Goal: Communication & Community: Answer question/provide support

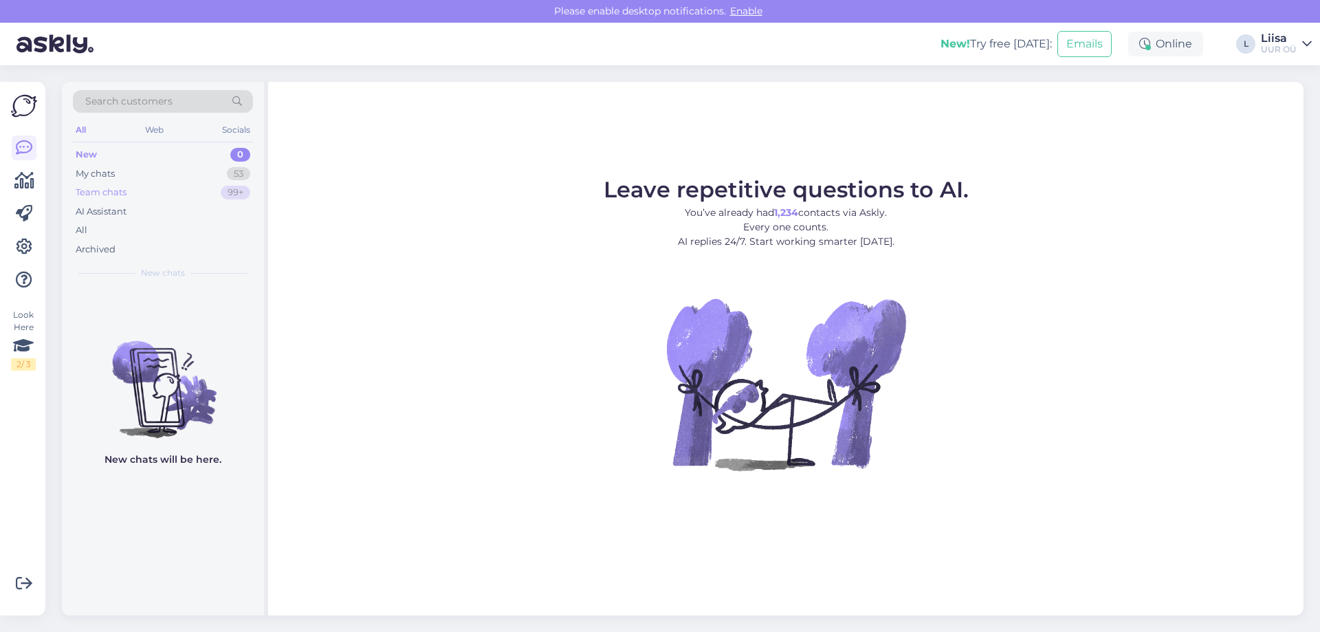
click at [149, 186] on div "Team chats 99+" at bounding box center [163, 192] width 180 height 19
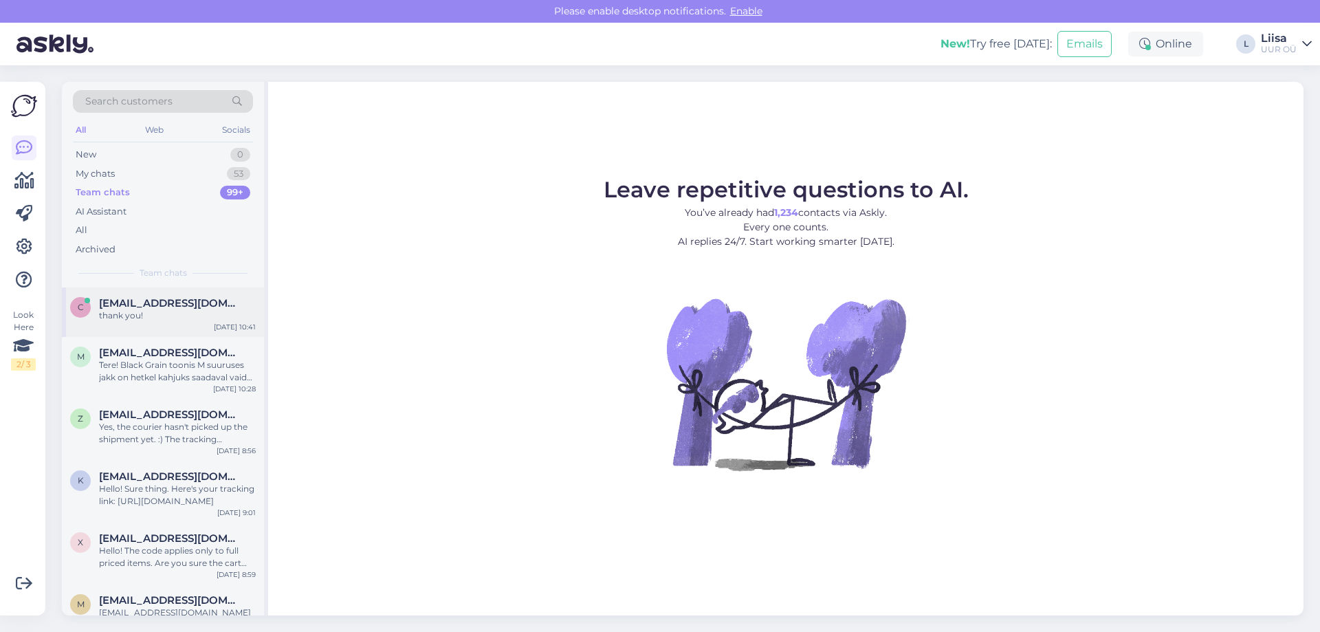
click at [167, 309] on span "[EMAIL_ADDRESS][DOMAIN_NAME]" at bounding box center [170, 303] width 143 height 12
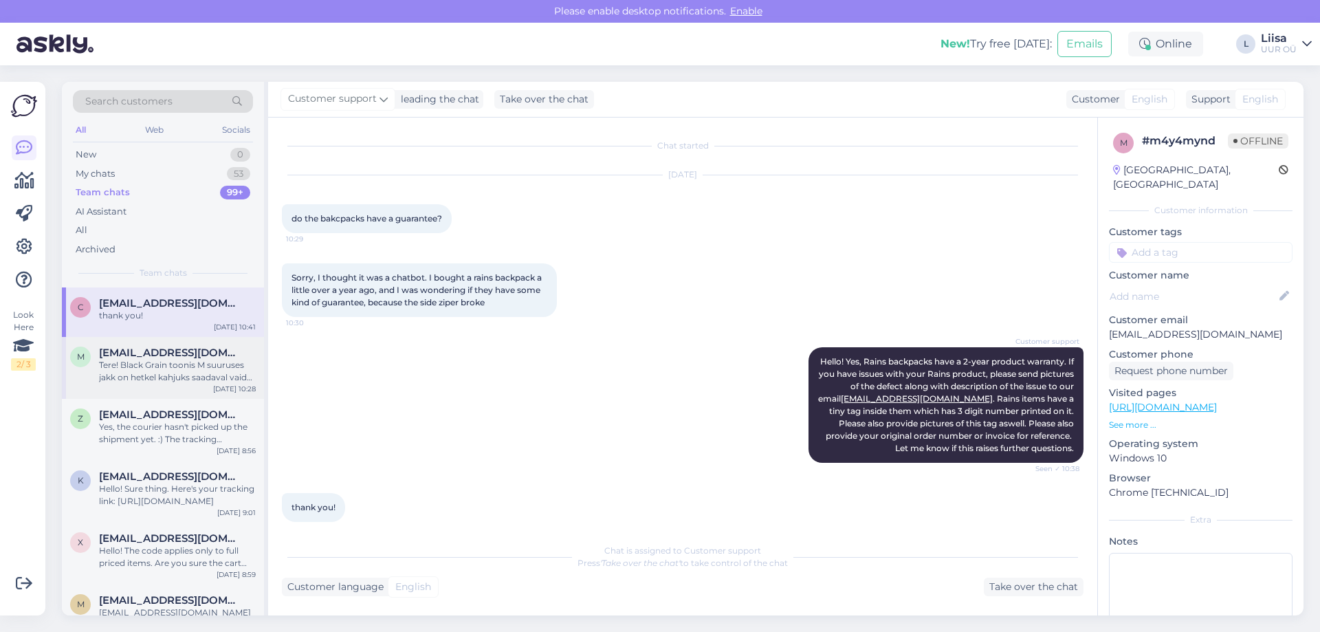
click at [158, 367] on div "Tere! Black Grain toonis M suuruses jakk on hetkel kahjuks saadaval vaid meie L…" at bounding box center [177, 371] width 157 height 25
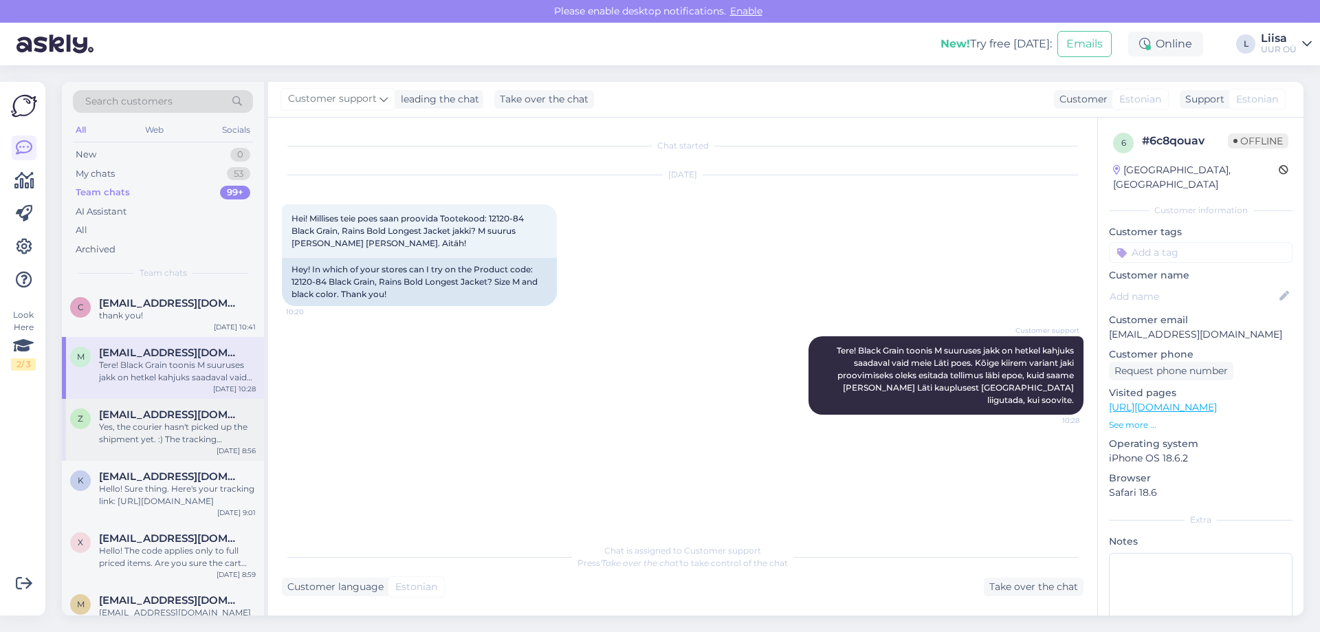
click at [128, 430] on div "Yes, the courier hasn't picked up the shipment yet. :) The tracking information…" at bounding box center [177, 433] width 157 height 25
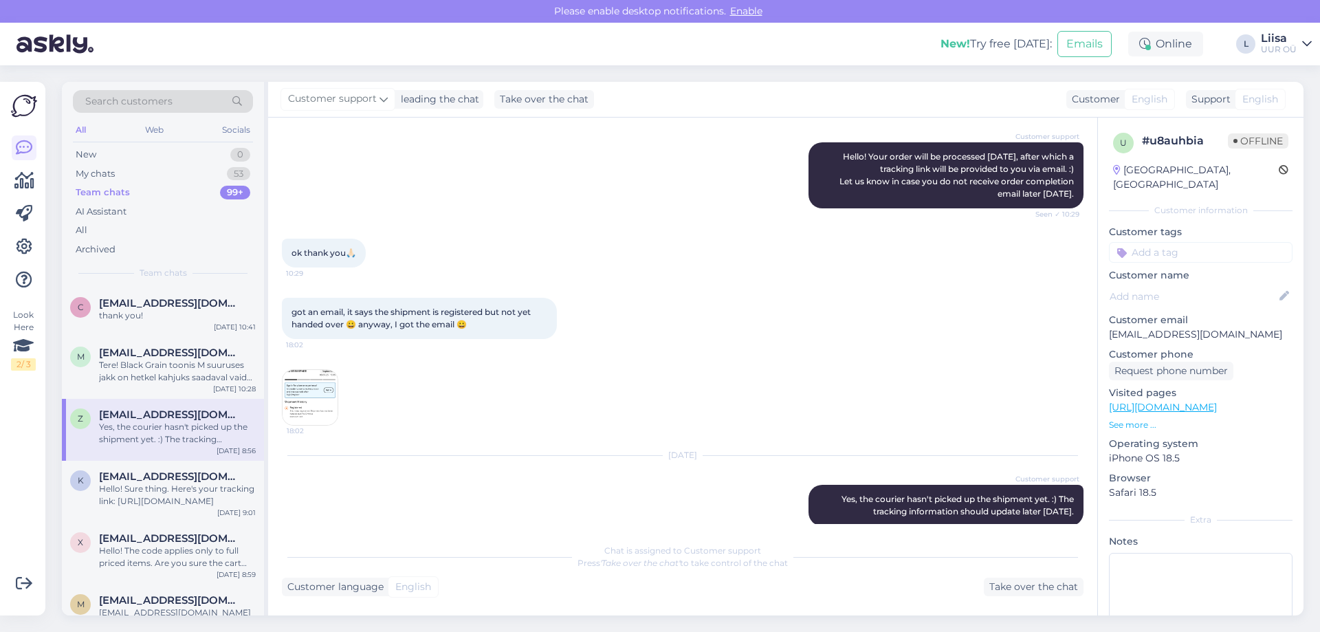
scroll to position [234, 0]
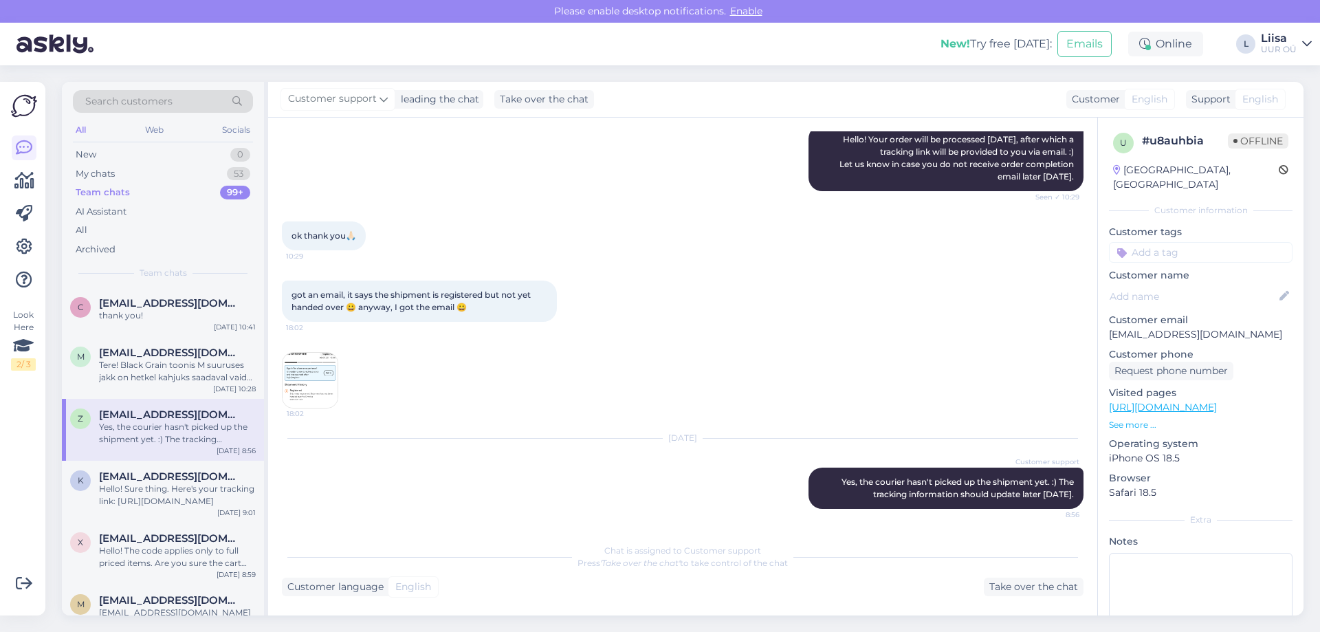
click at [318, 384] on img at bounding box center [310, 380] width 55 height 55
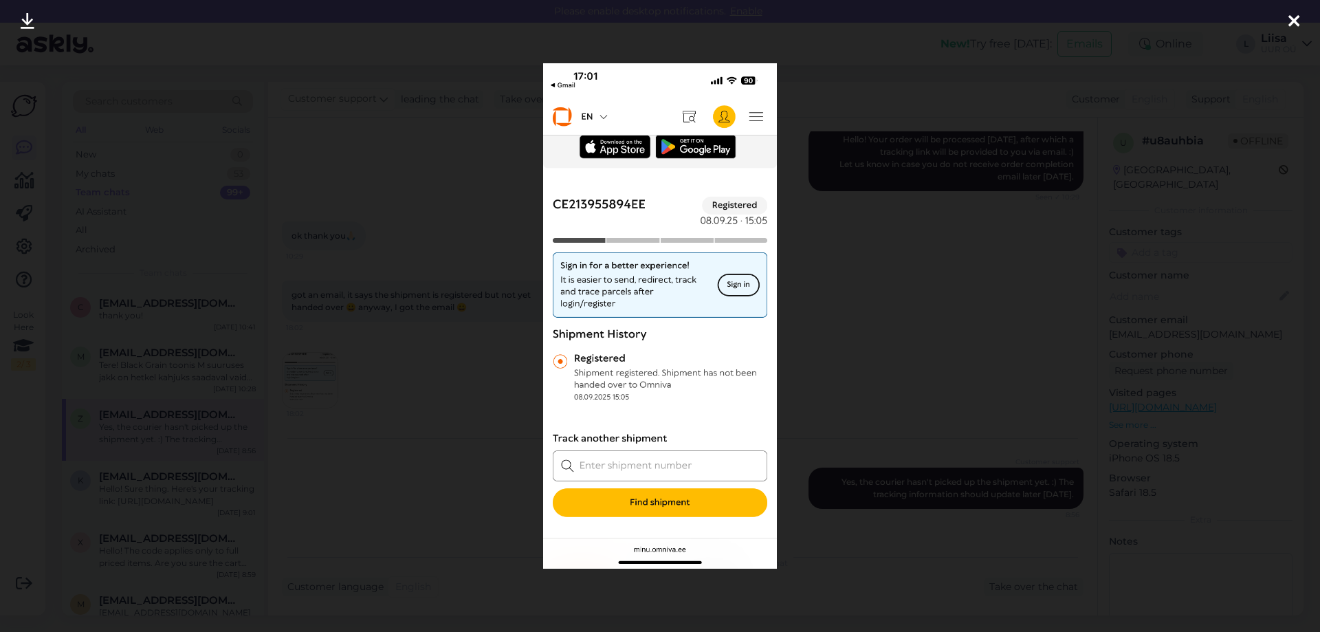
click at [1296, 20] on icon at bounding box center [1294, 22] width 11 height 18
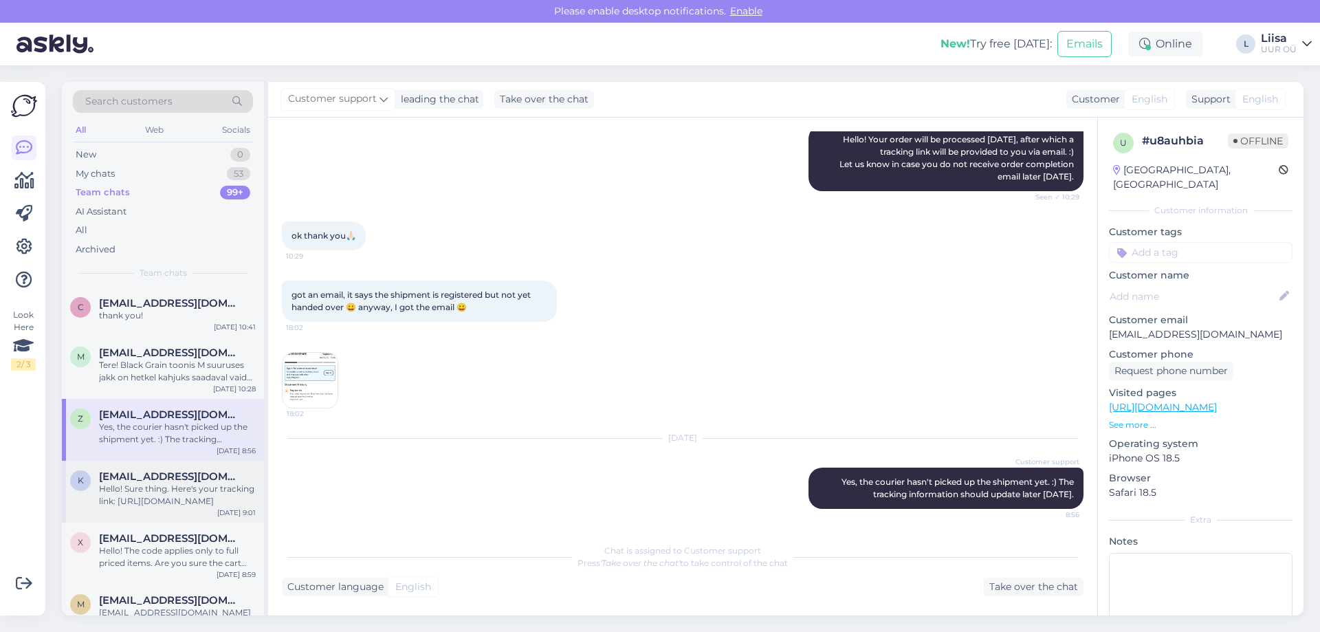
click at [166, 492] on div "Hello! Sure thing. Here's your tracking link: [URL][DOMAIN_NAME]" at bounding box center [177, 495] width 157 height 25
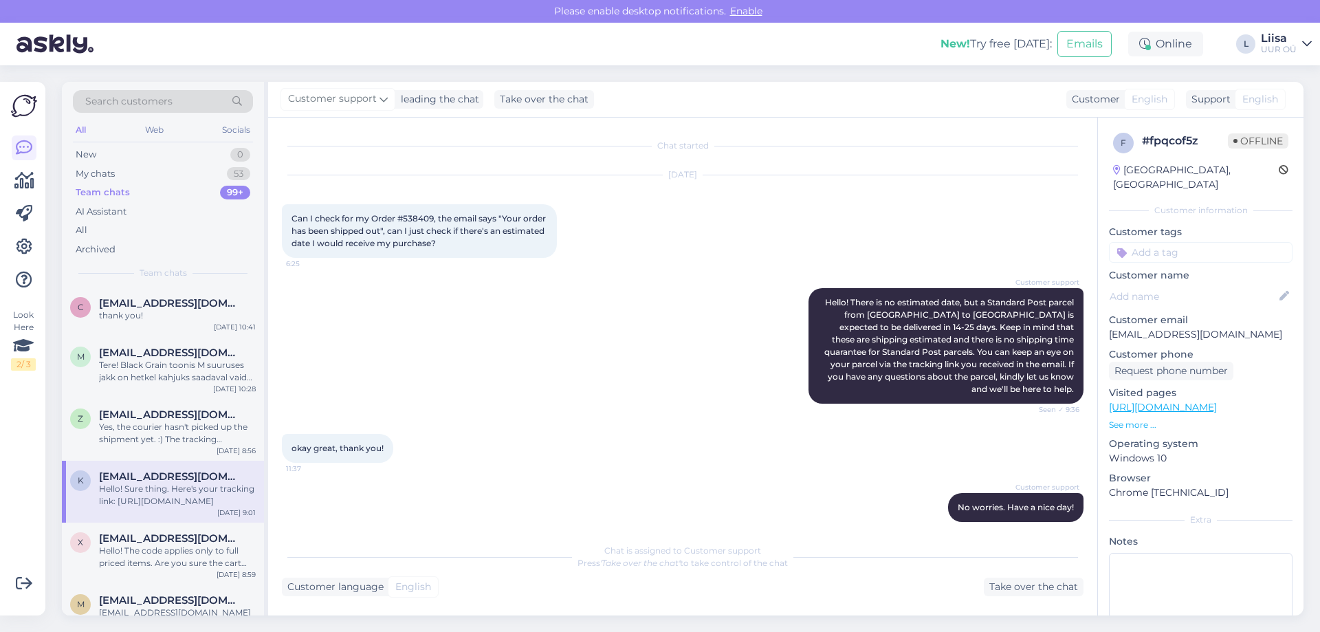
scroll to position [91, 0]
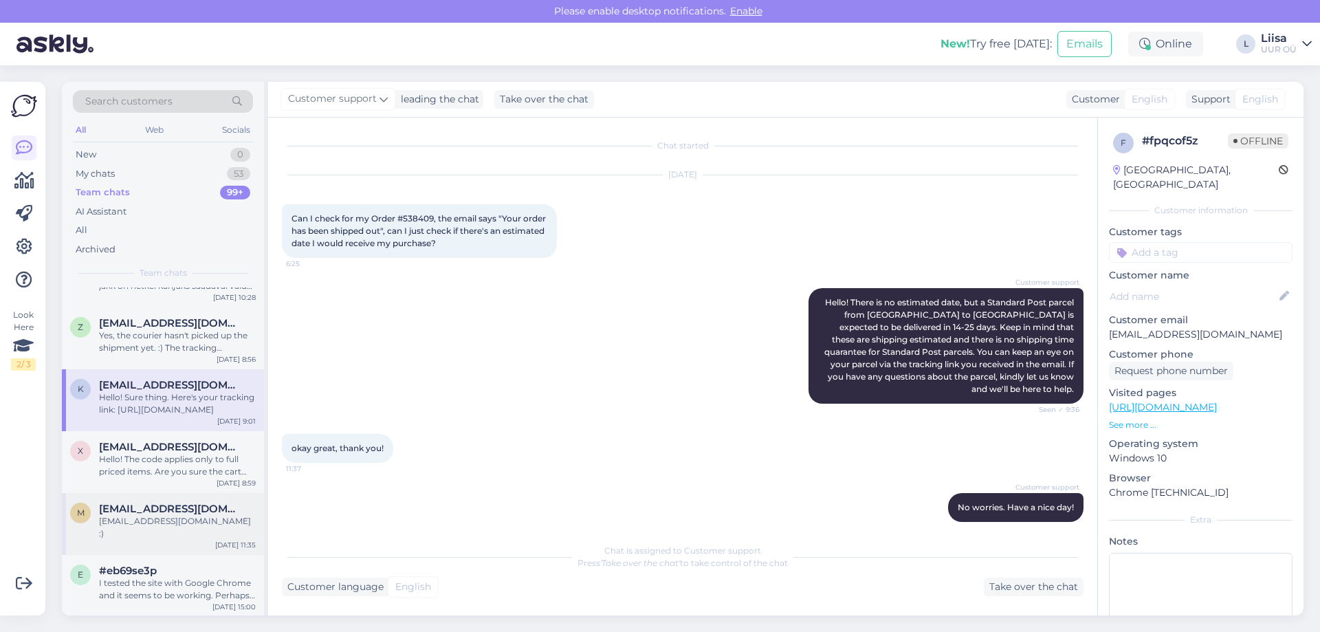
click at [200, 505] on span "[EMAIL_ADDRESS][DOMAIN_NAME]" at bounding box center [170, 509] width 143 height 12
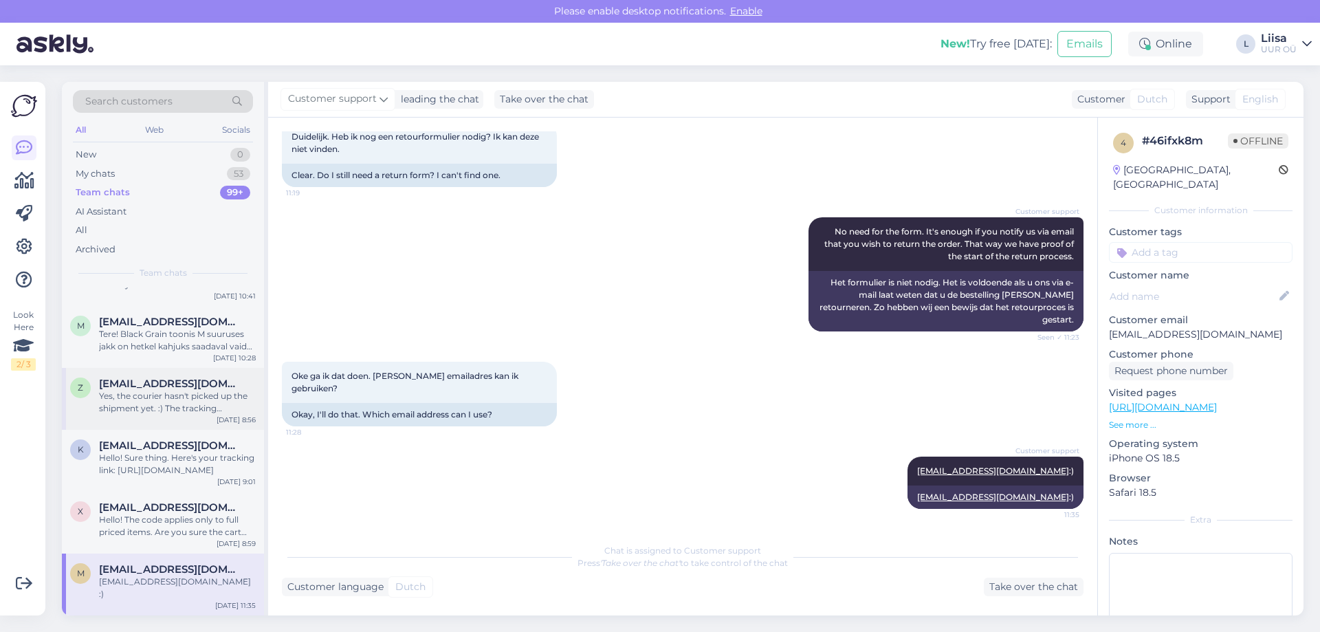
scroll to position [0, 0]
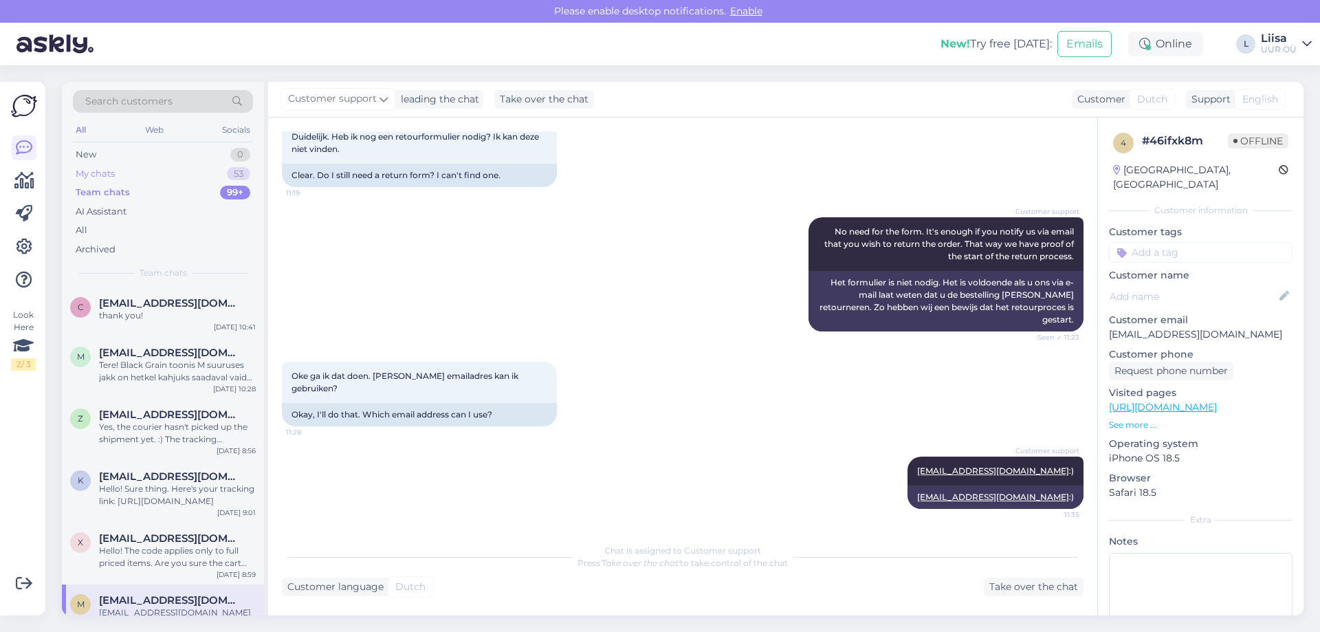
click at [138, 177] on div "My chats 53" at bounding box center [163, 173] width 180 height 19
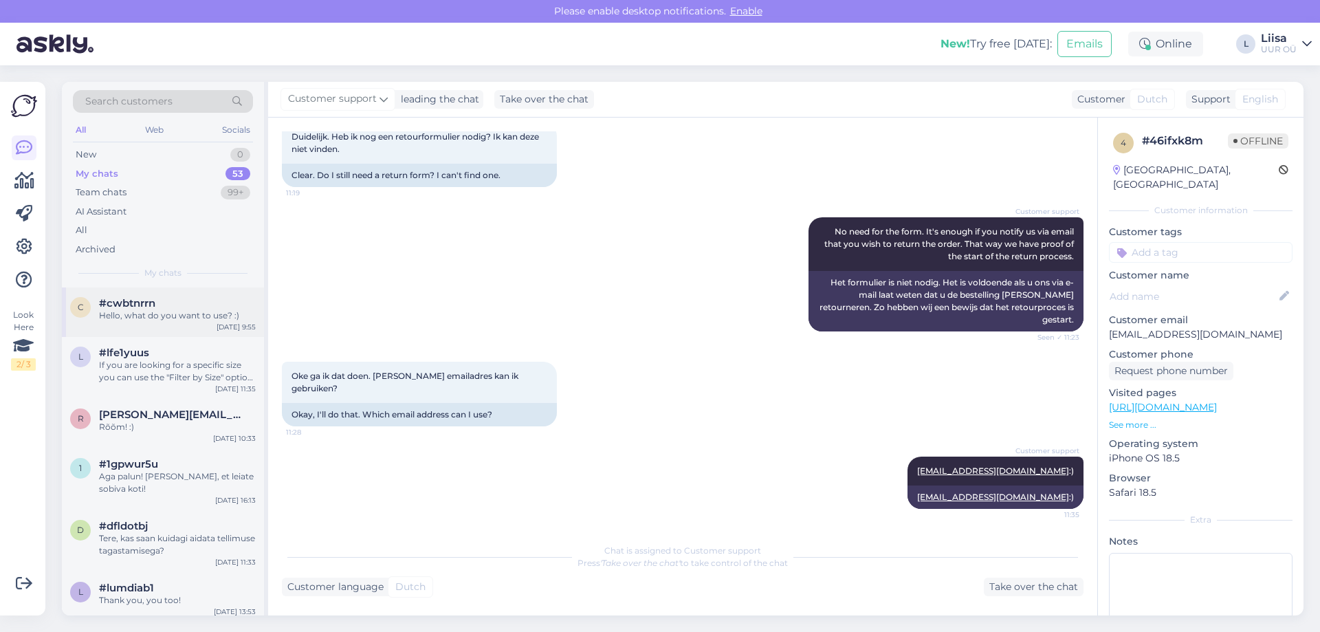
click at [175, 316] on div "Hello, what do you want to use? :)" at bounding box center [177, 315] width 157 height 12
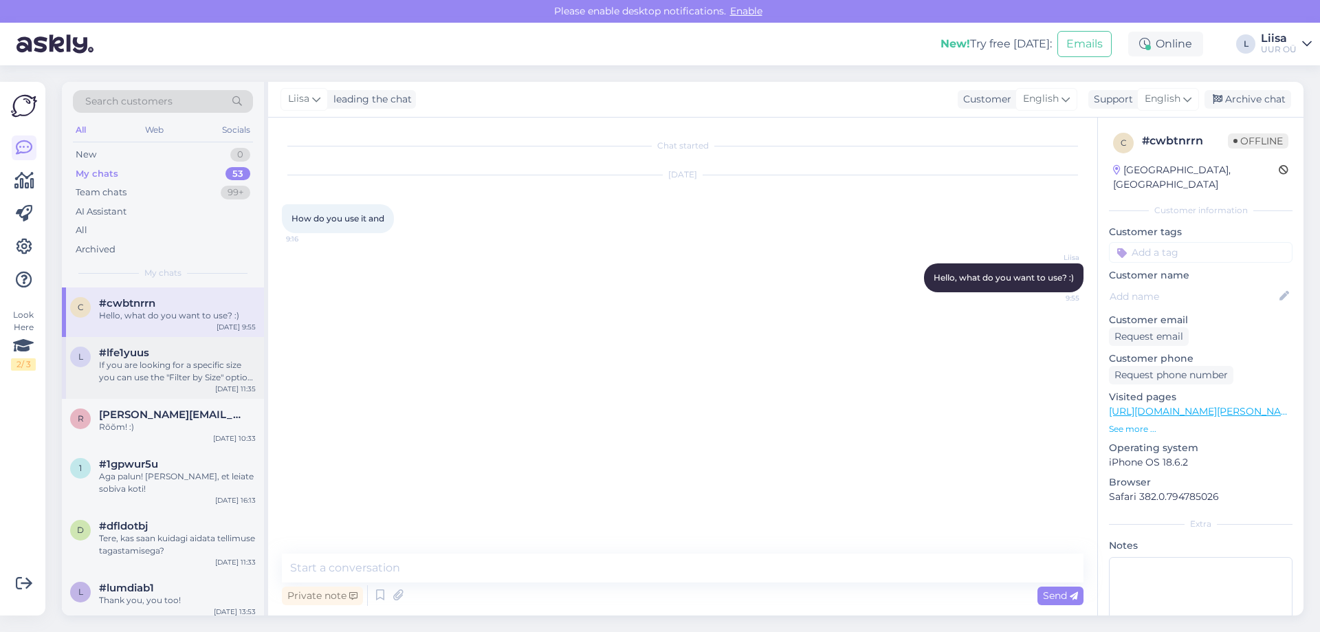
click at [161, 384] on div "l #lfe1yuus If you are looking for a specific size you can use the "Filter by S…" at bounding box center [163, 368] width 202 height 62
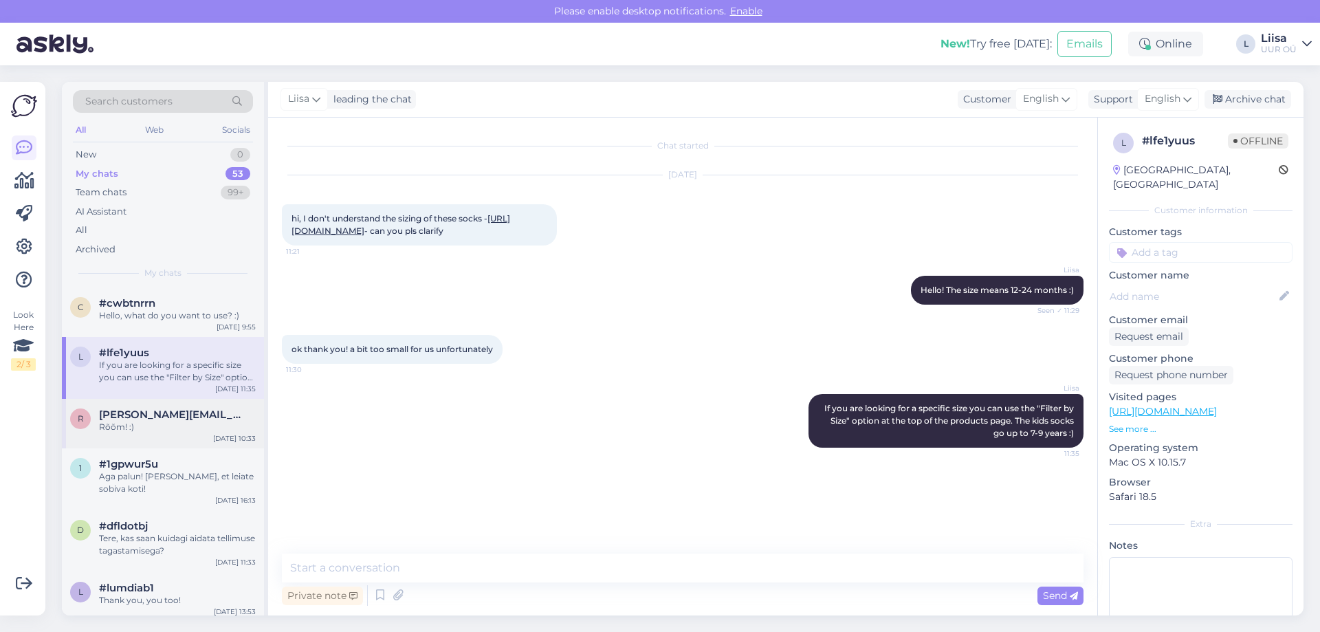
click at [174, 430] on div "Rõõm! :)" at bounding box center [177, 427] width 157 height 12
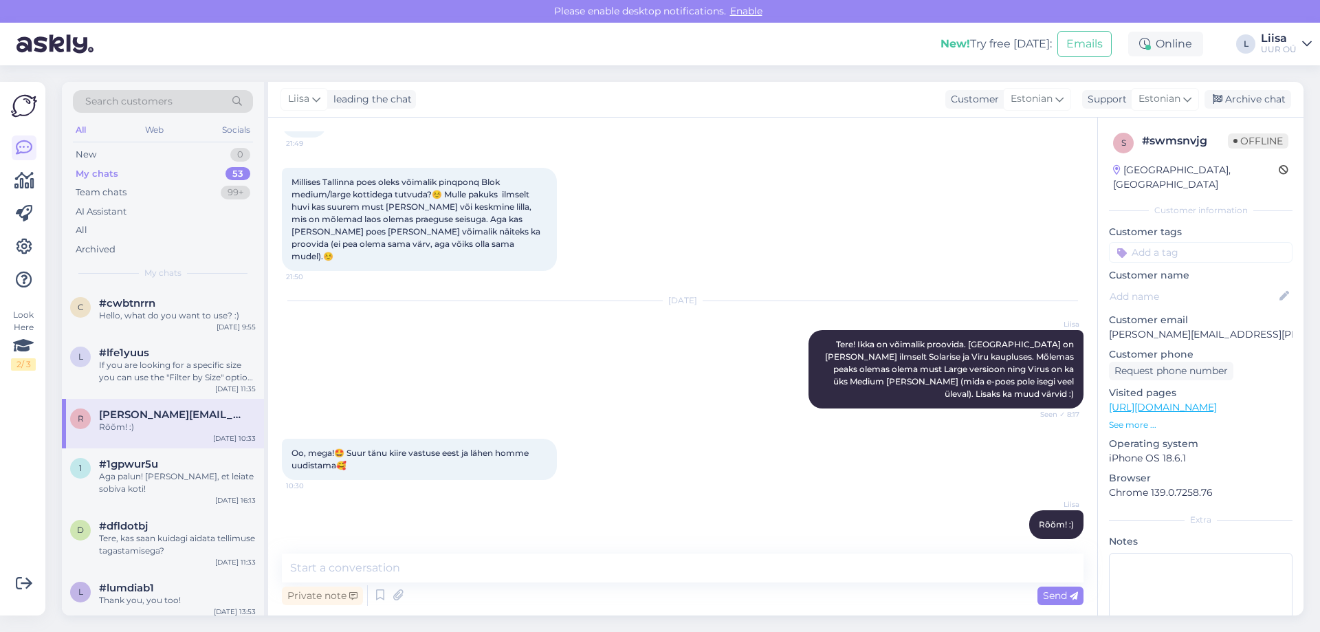
scroll to position [96, 0]
click at [174, 470] on div "Aga palun! [PERSON_NAME], et leiate sobiva koti!" at bounding box center [177, 482] width 157 height 25
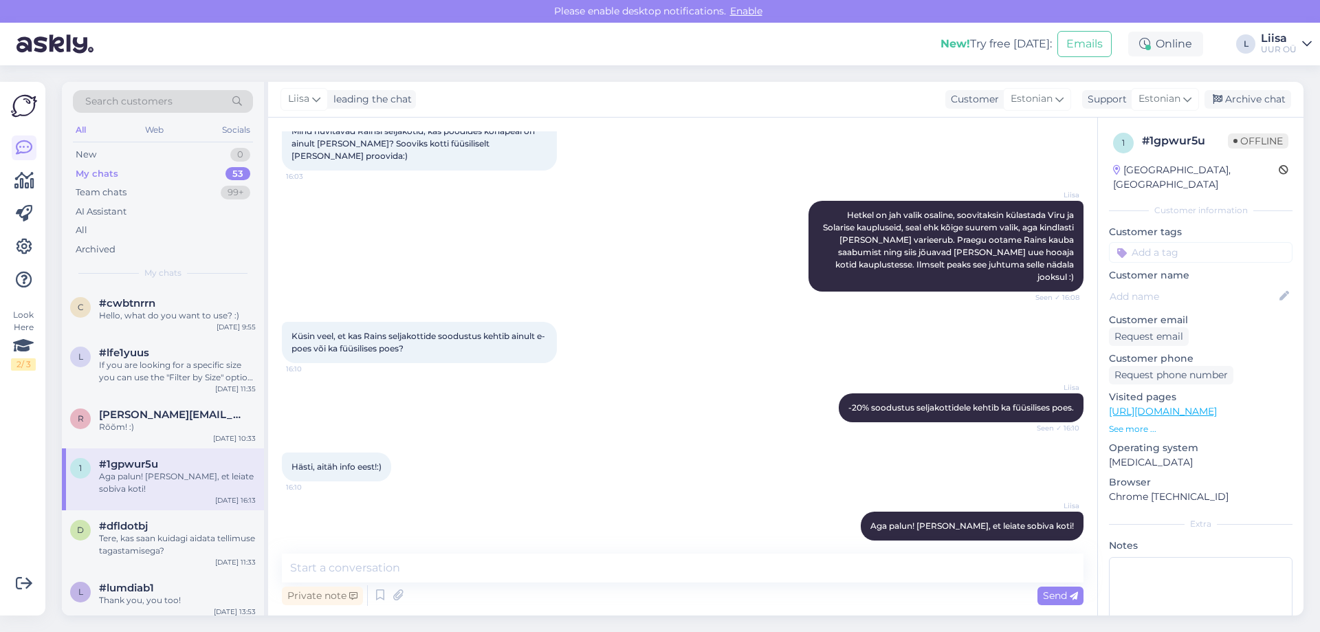
scroll to position [329, 0]
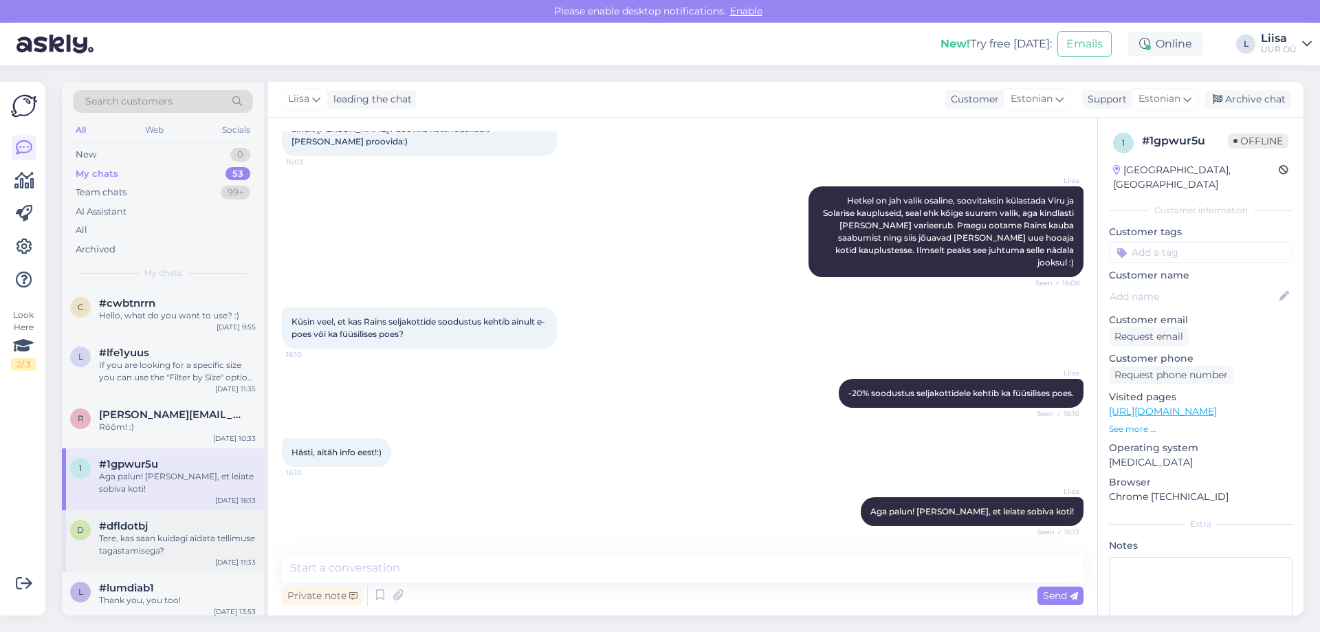
click at [197, 545] on div "Tere, kas saan kuidagi aidata tellimuse tagastamisega?" at bounding box center [177, 544] width 157 height 25
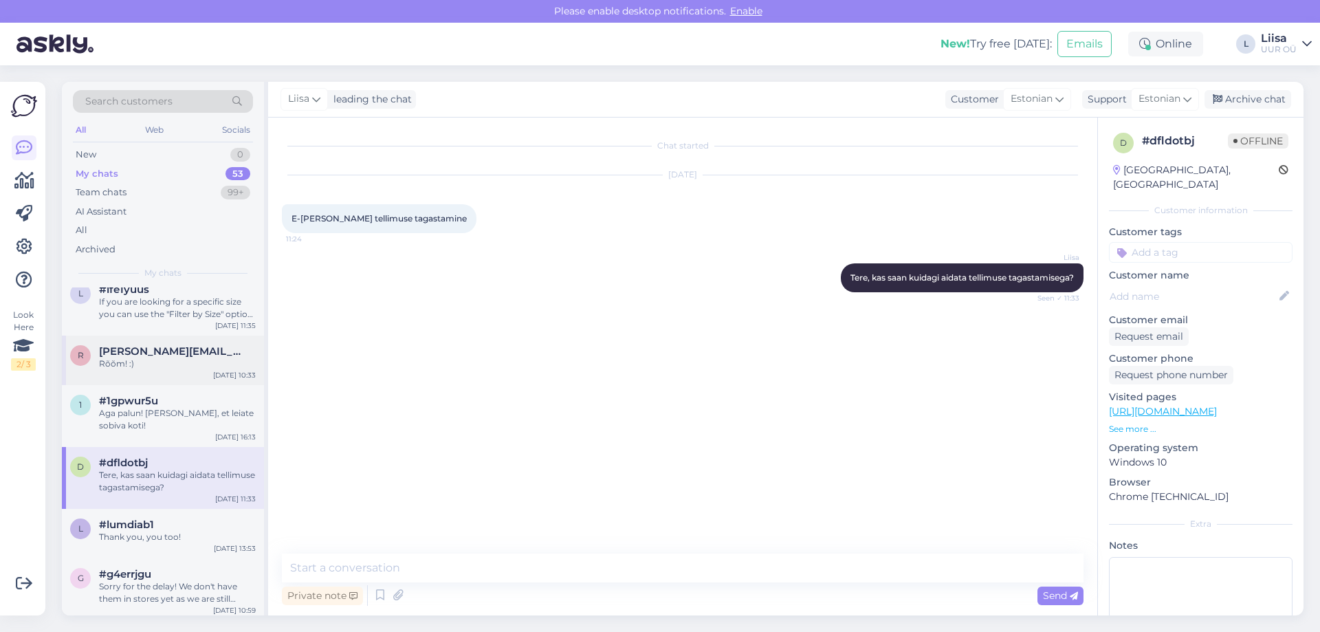
scroll to position [91, 0]
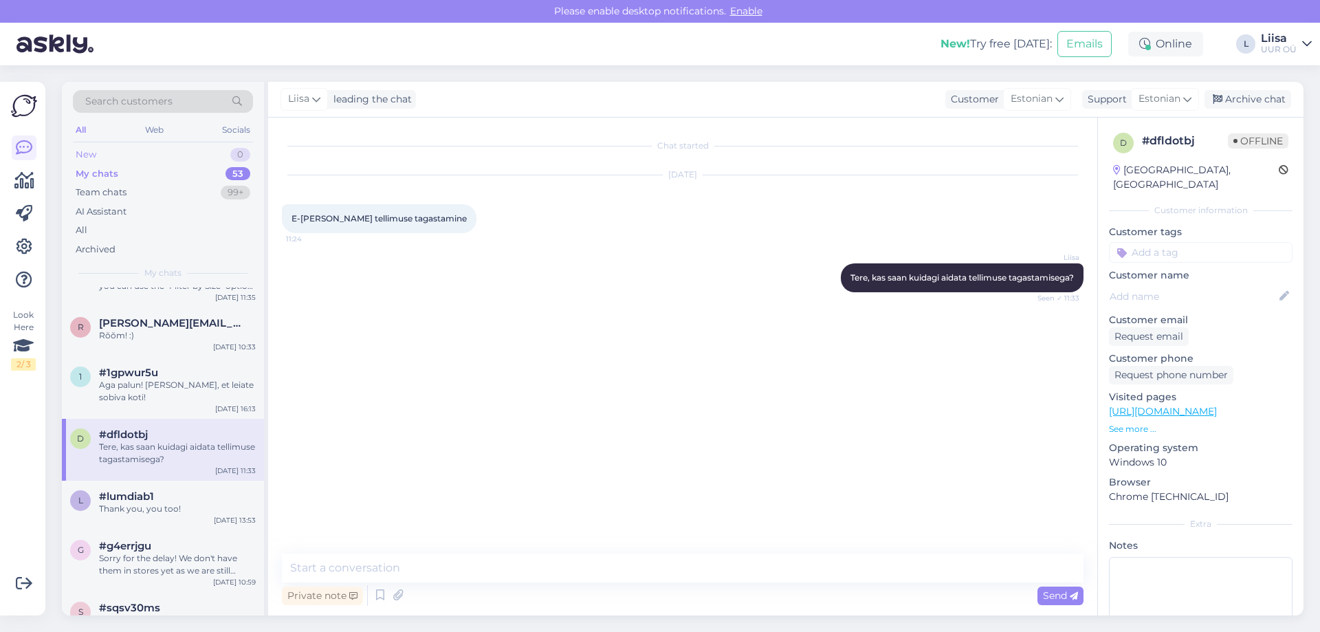
click at [113, 152] on div "New 0" at bounding box center [163, 154] width 180 height 19
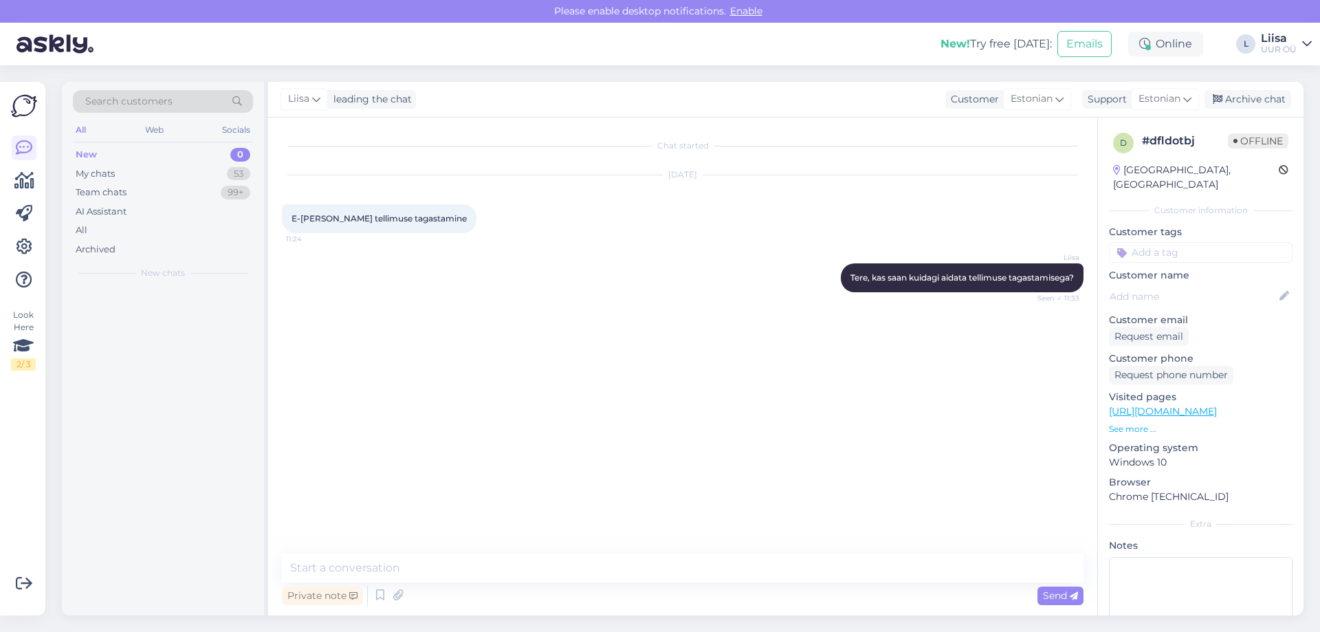
scroll to position [0, 0]
